Goal: Task Accomplishment & Management: Use online tool/utility

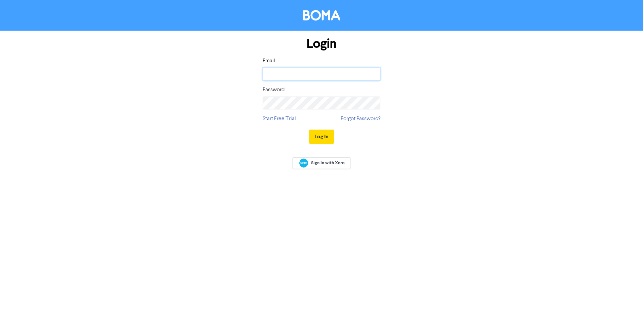
click at [265, 75] on input "email" at bounding box center [322, 74] width 118 height 13
type input "[EMAIL_ADDRESS][DOMAIN_NAME]"
click at [309, 129] on button "Log In" at bounding box center [322, 136] width 26 height 14
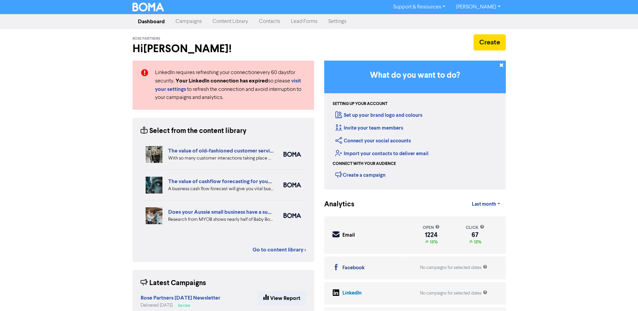
click at [487, 3] on link "[PERSON_NAME]" at bounding box center [477, 7] width 55 height 11
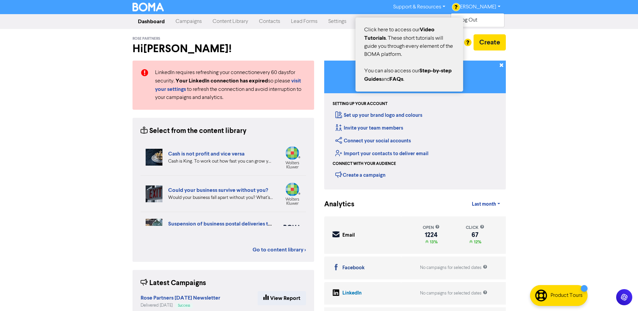
click at [458, 7] on div at bounding box center [455, 6] width 7 height 7
click at [583, 100] on div at bounding box center [319, 155] width 638 height 311
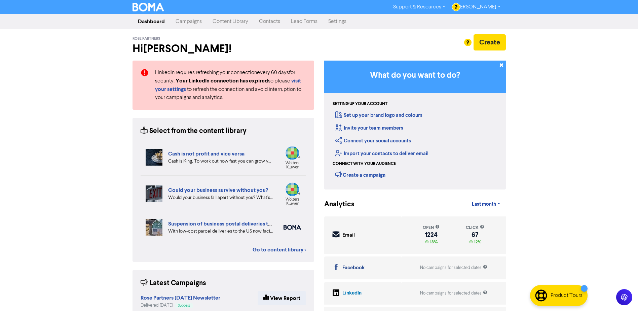
scroll to position [65, 0]
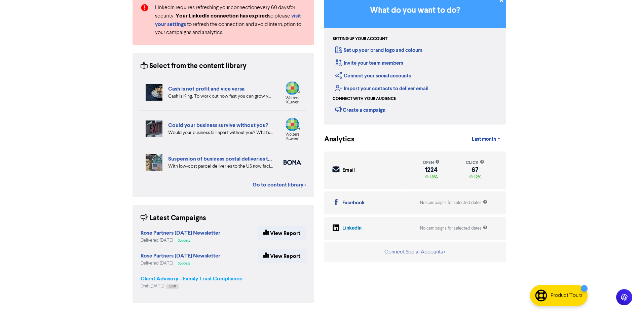
click at [184, 278] on strong "Client Advisory – Family Trust Compliance" at bounding box center [192, 278] width 102 height 7
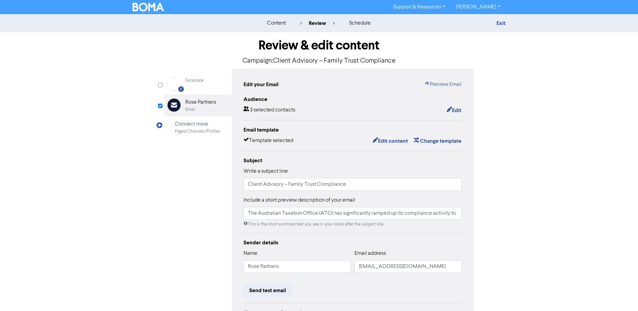
click at [151, 6] on img at bounding box center [148, 7] width 32 height 9
